Goal: Task Accomplishment & Management: Use online tool/utility

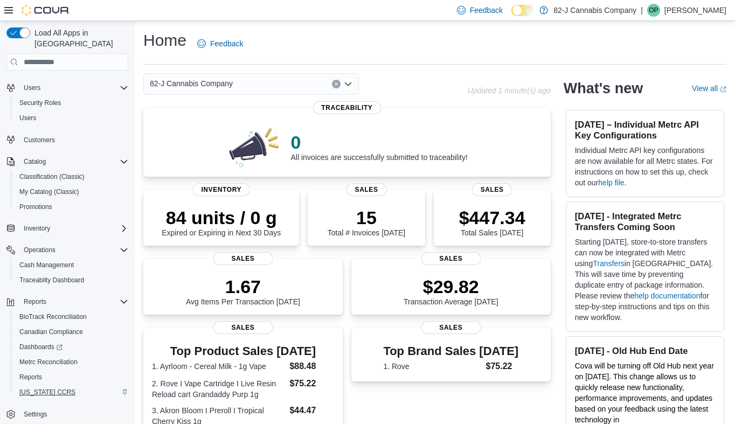
scroll to position [19, 0]
click at [43, 297] on span "Reports" at bounding box center [35, 301] width 23 height 9
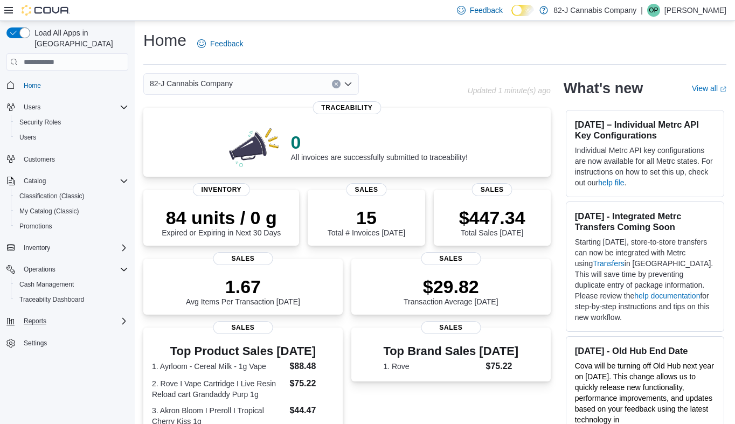
scroll to position [3, 0]
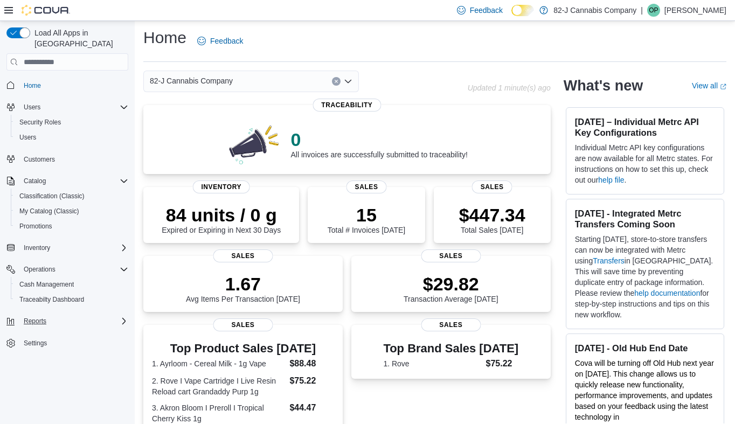
click at [41, 317] on span "Reports" at bounding box center [35, 321] width 23 height 9
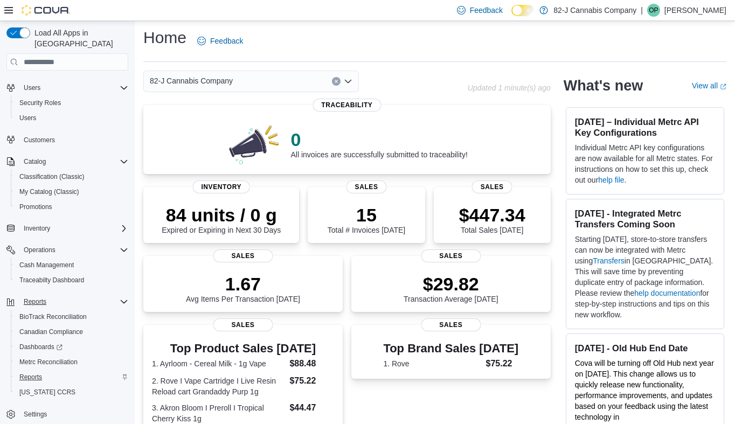
scroll to position [19, 0]
click at [26, 373] on span "Reports" at bounding box center [30, 377] width 23 height 9
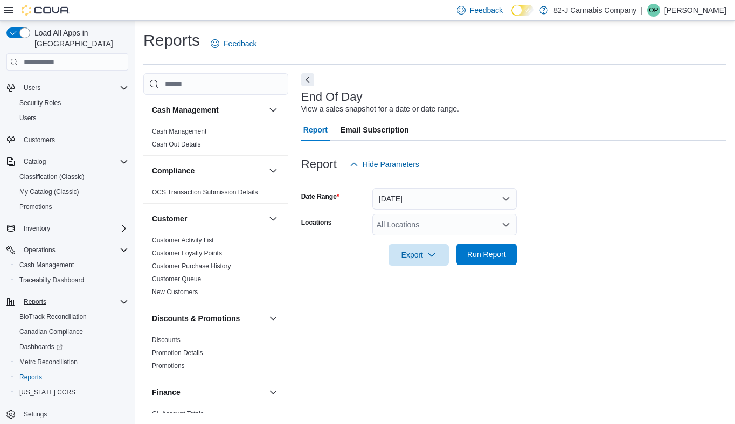
click at [486, 259] on span "Run Report" at bounding box center [486, 254] width 39 height 11
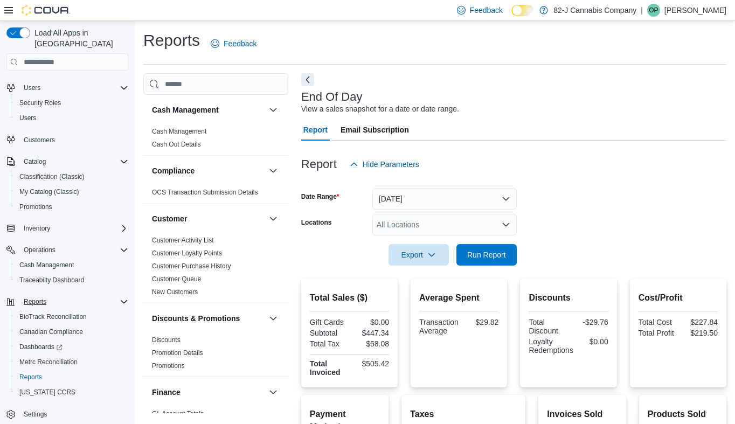
click at [398, 201] on button "Today" at bounding box center [444, 199] width 144 height 22
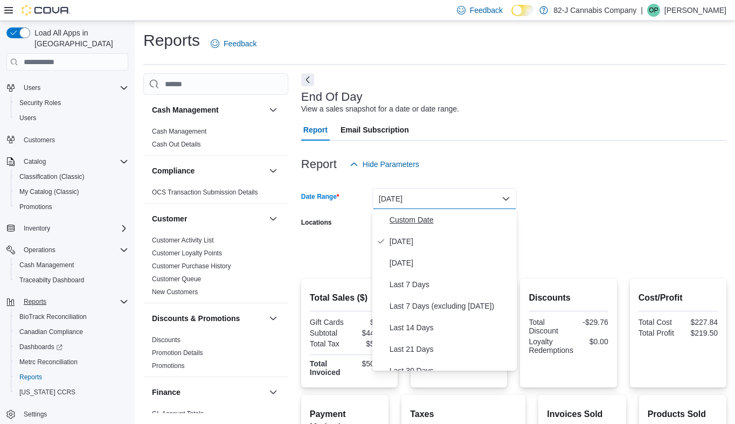
click at [399, 221] on span "Custom Date" at bounding box center [451, 219] width 123 height 13
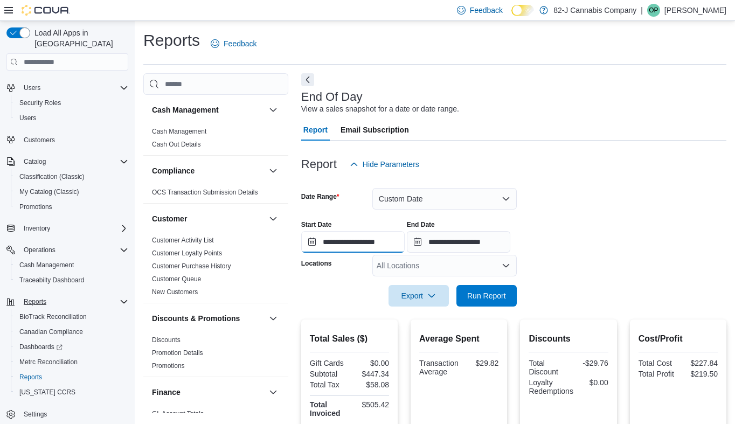
click at [320, 244] on input "**********" at bounding box center [352, 242] width 103 height 22
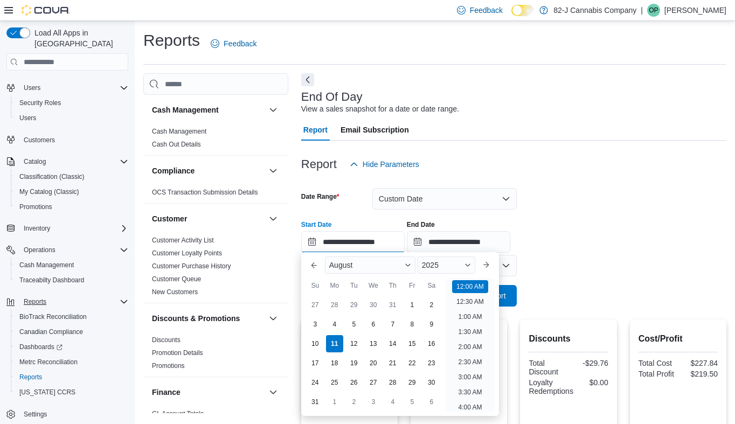
scroll to position [33, 0]
click at [417, 301] on div "1" at bounding box center [412, 305] width 19 height 19
type input "**********"
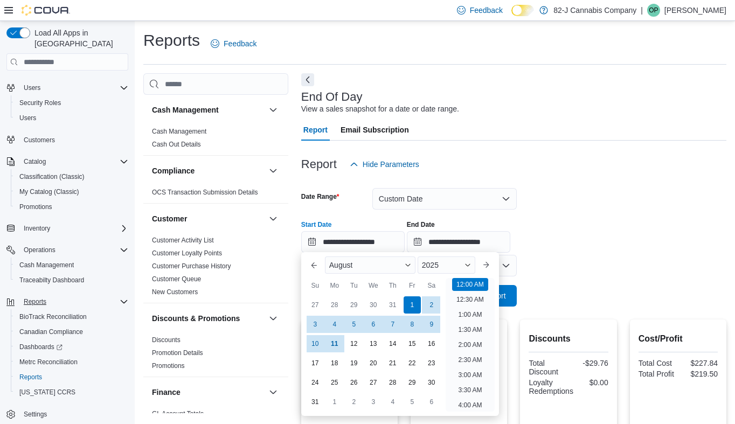
click at [596, 147] on div at bounding box center [513, 147] width 425 height 13
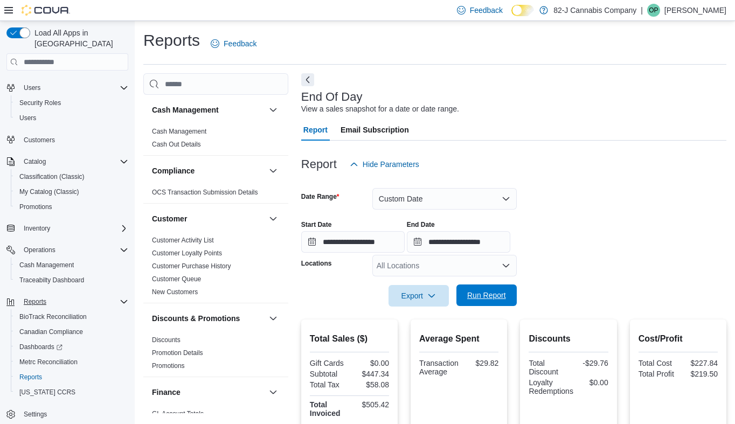
click at [480, 288] on span "Run Report" at bounding box center [486, 296] width 47 height 22
